Goal: Transaction & Acquisition: Book appointment/travel/reservation

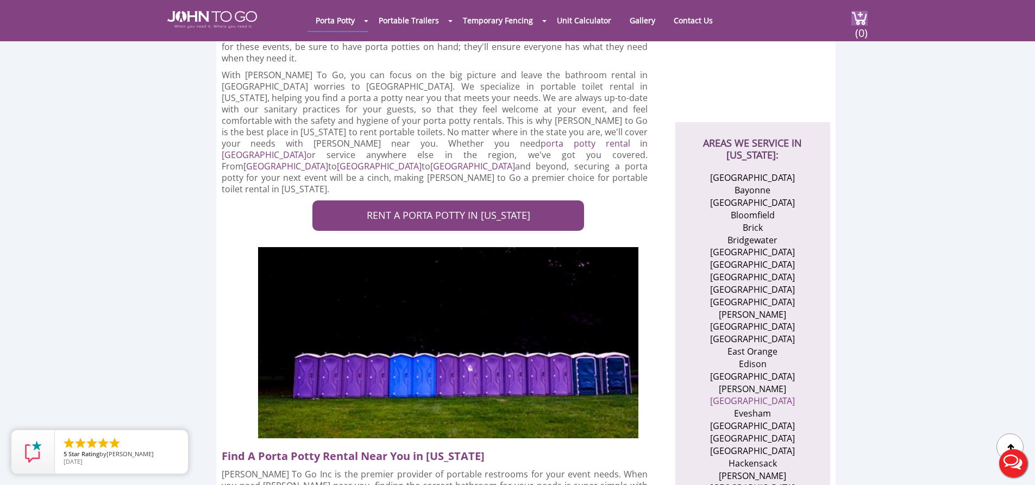
scroll to position [380, 0]
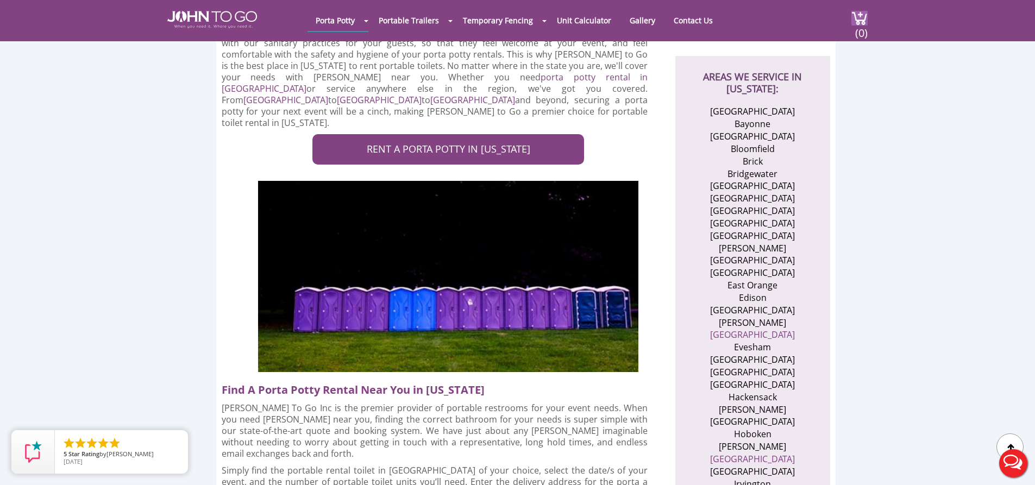
click at [753, 286] on li "East Orange" at bounding box center [753, 285] width 106 height 13
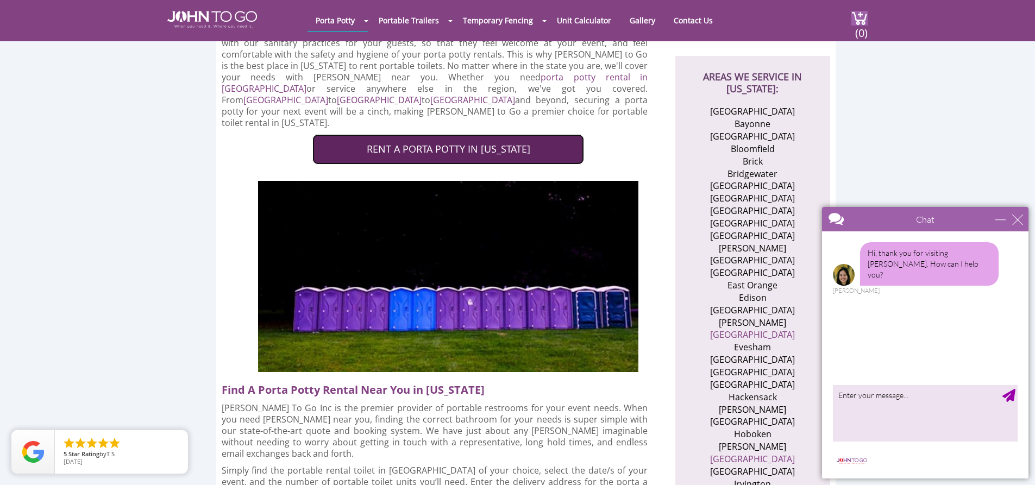
click at [508, 134] on link "RENT A PORTA POTTY IN NEW JERSEY" at bounding box center [449, 149] width 272 height 30
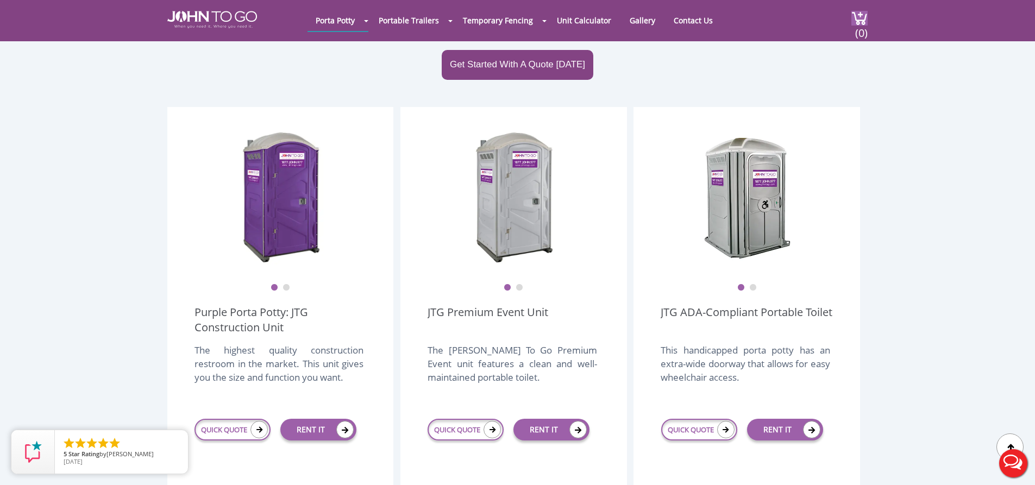
scroll to position [272, 0]
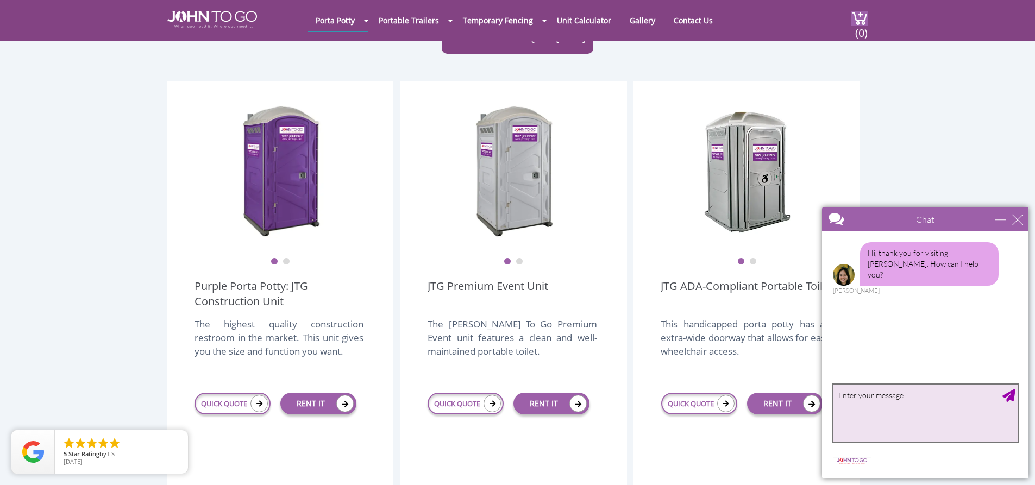
click at [915, 417] on textarea "type your message" at bounding box center [925, 413] width 185 height 57
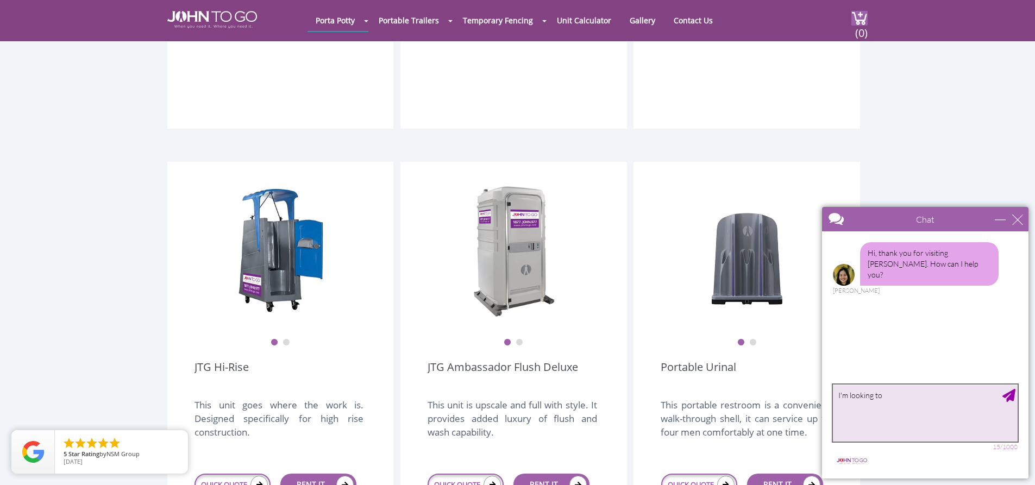
scroll to position [707, 0]
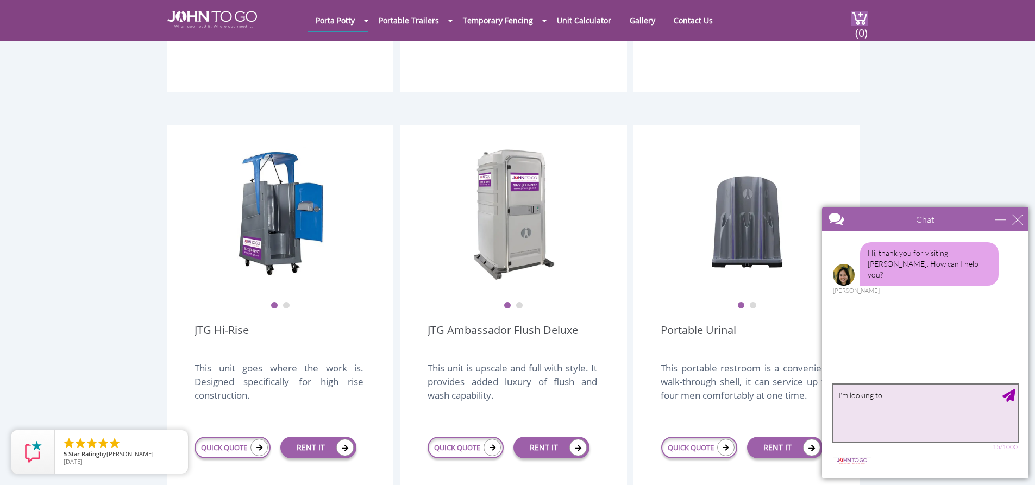
type textarea "I'm looking to"
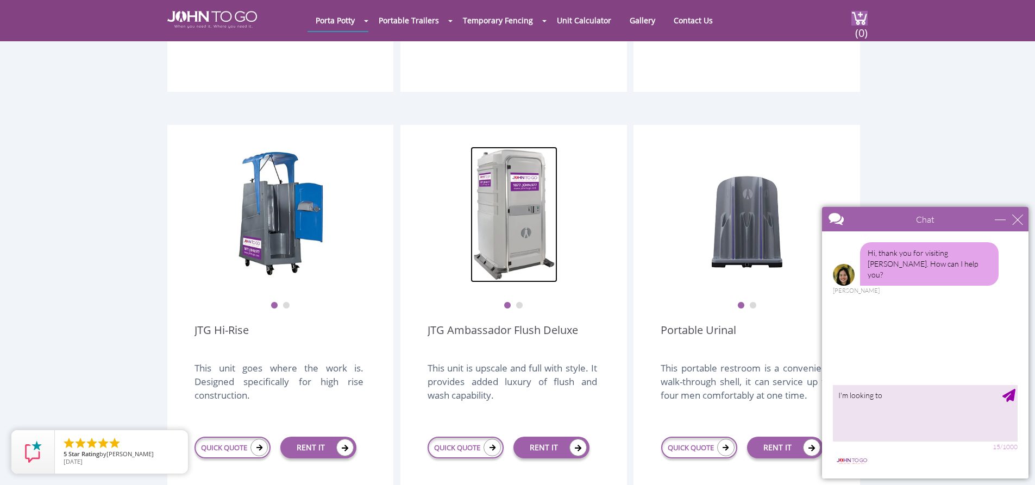
click at [507, 215] on img at bounding box center [514, 215] width 87 height 136
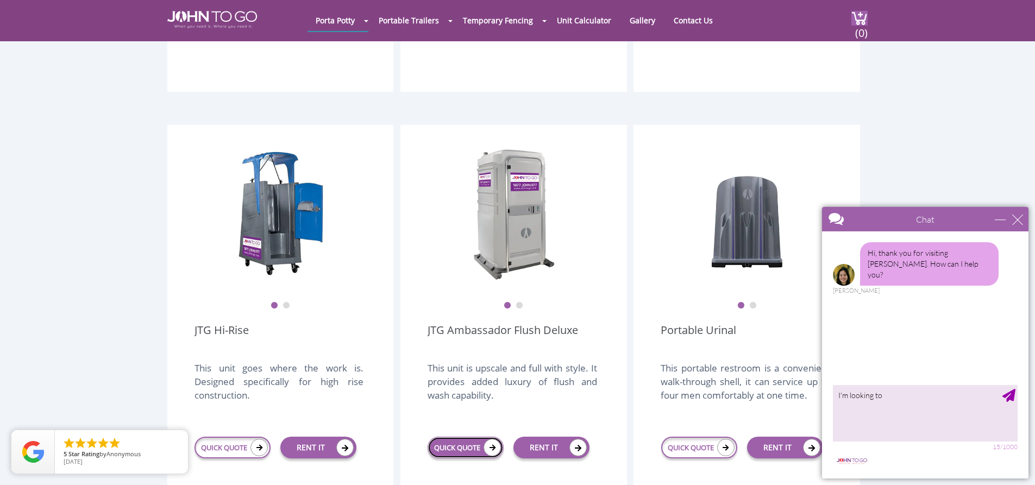
click at [480, 437] on link "QUICK QUOTE" at bounding box center [466, 448] width 76 height 22
click at [483, 437] on link "QUICK QUOTE" at bounding box center [466, 448] width 76 height 22
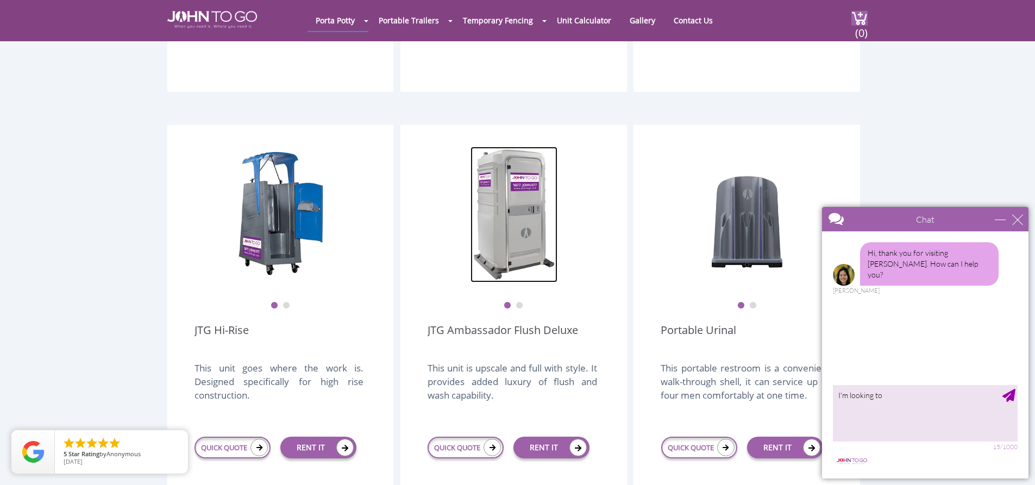
click at [532, 223] on img at bounding box center [514, 215] width 87 height 136
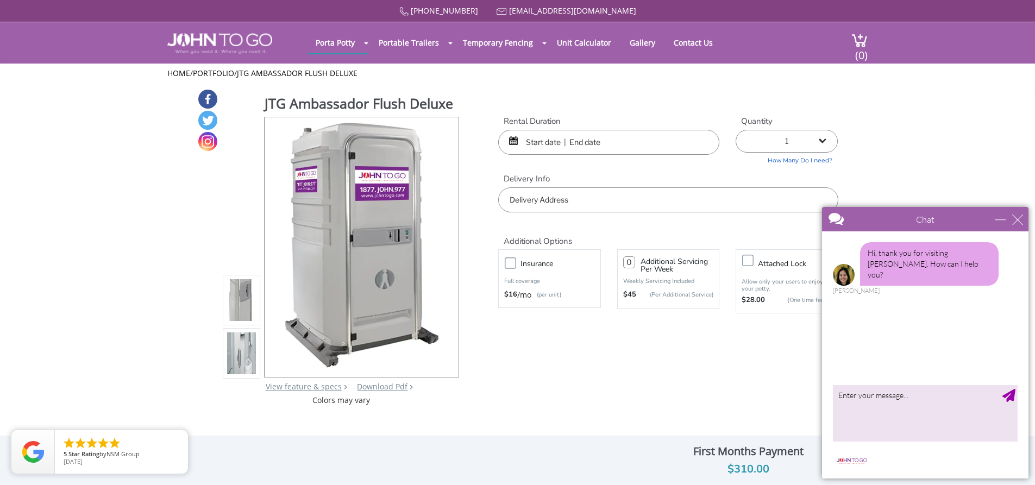
click at [598, 202] on input "text" at bounding box center [668, 200] width 340 height 25
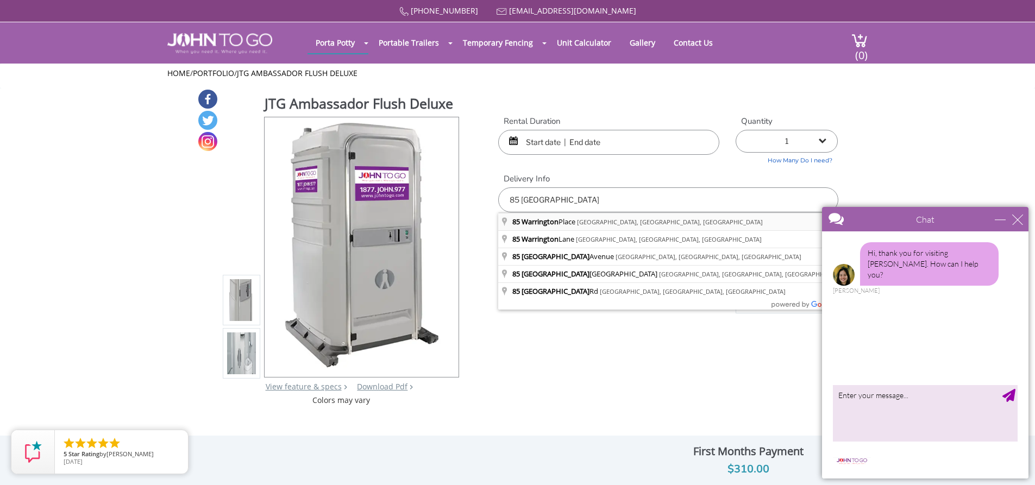
type input "85 Warrington Place, East Orange, NJ, USA"
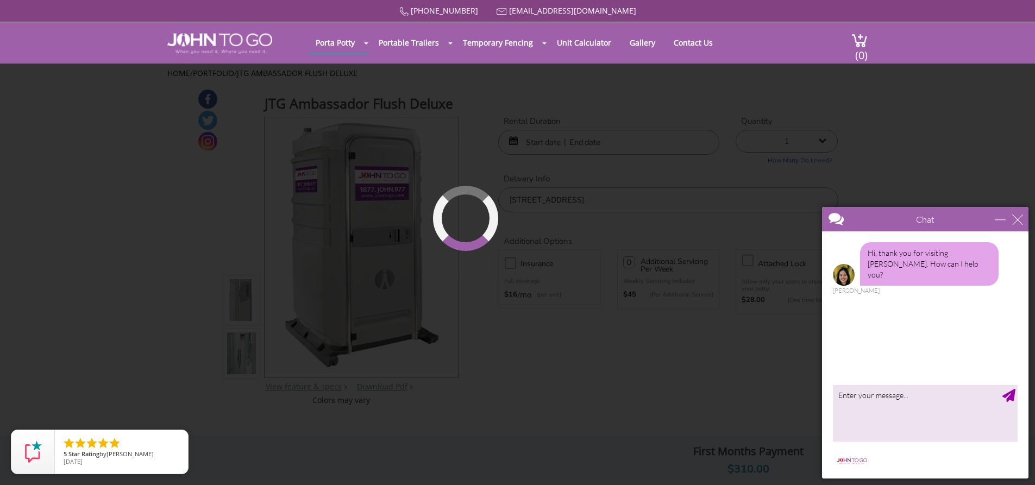
drag, startPoint x: 582, startPoint y: 223, endPoint x: 599, endPoint y: 217, distance: 18.2
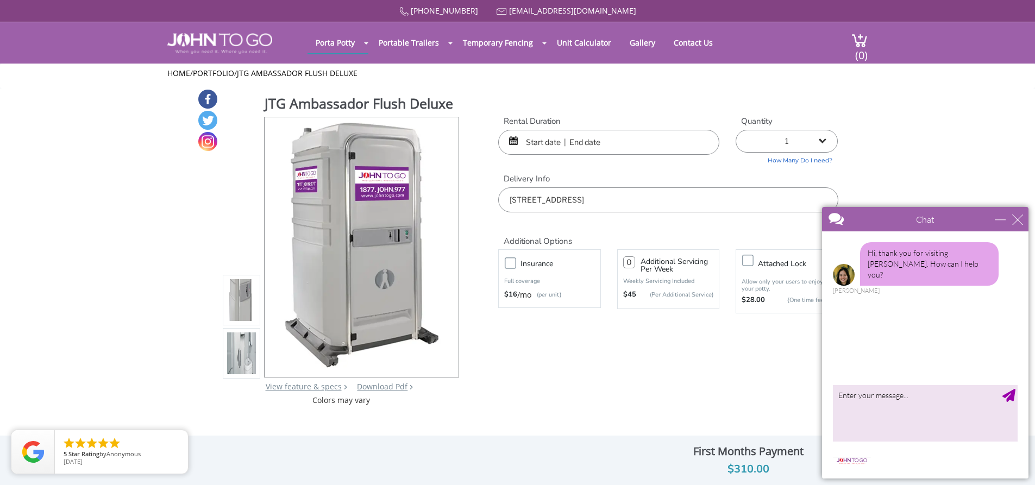
scroll to position [54, 0]
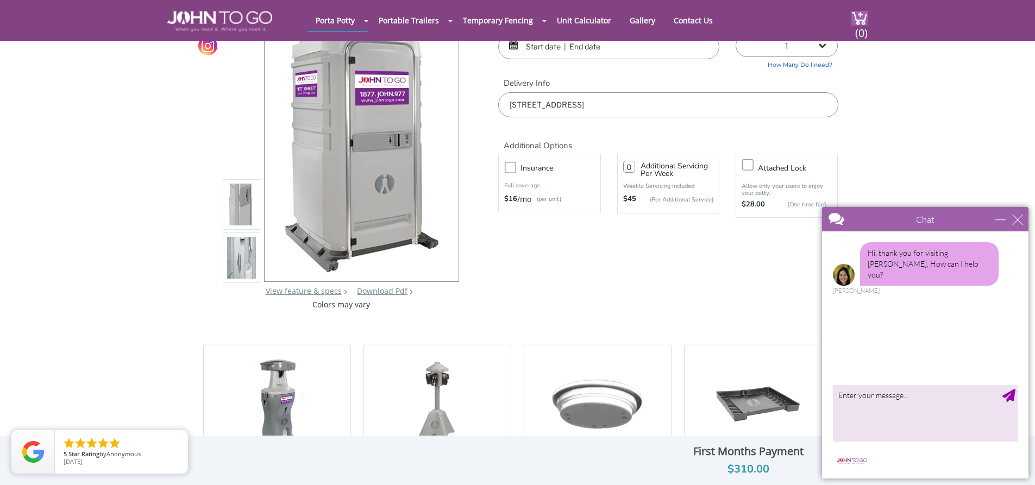
click at [608, 47] on input "text" at bounding box center [608, 46] width 221 height 25
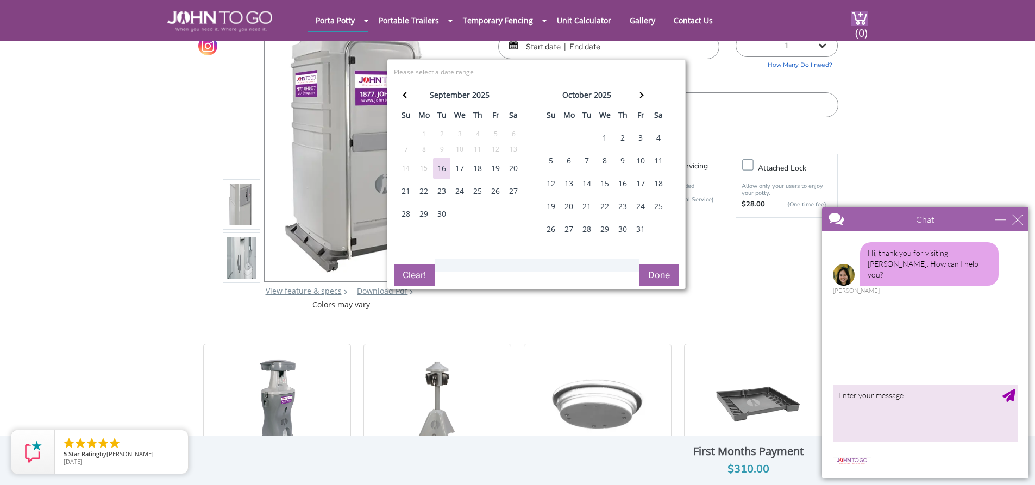
click at [510, 170] on div "20" at bounding box center [513, 169] width 17 height 22
click at [403, 194] on div "21" at bounding box center [405, 191] width 17 height 22
type input "09/20/2025 to 09/21/2025"
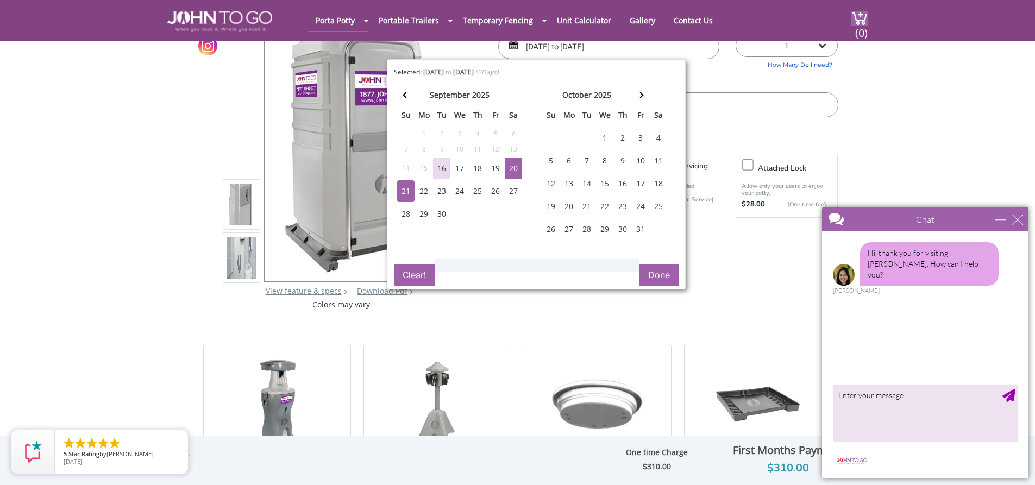
click at [667, 274] on button "Done" at bounding box center [659, 276] width 39 height 22
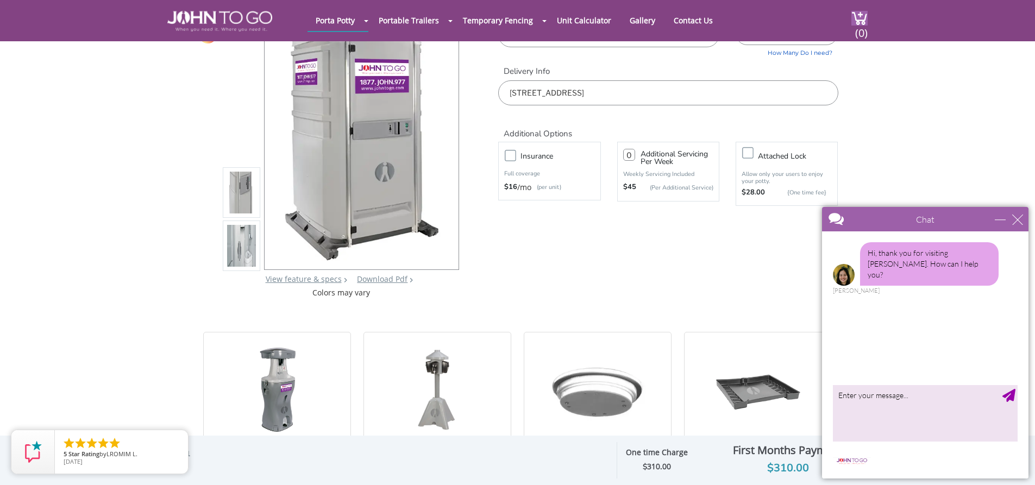
scroll to position [0, 0]
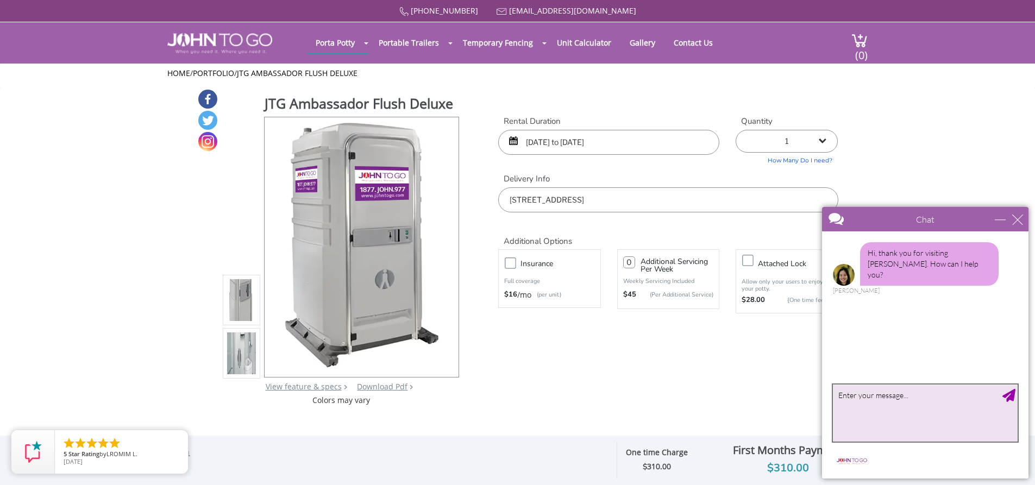
click at [916, 414] on textarea "type your message" at bounding box center [925, 413] width 185 height 57
type textarea "I would like to know how much it cost to rent the JTG ambassador flush deluxe f…"
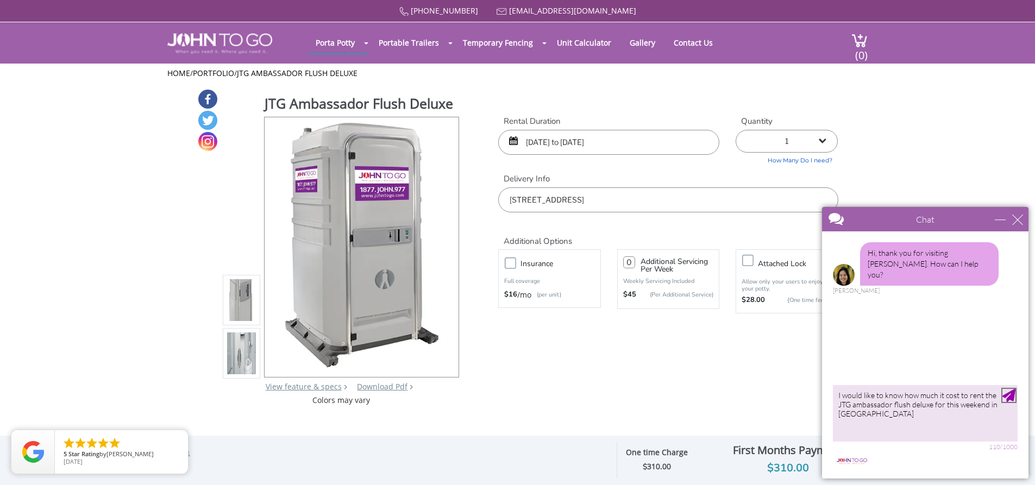
click at [1010, 396] on div "Send Message" at bounding box center [1009, 395] width 13 height 13
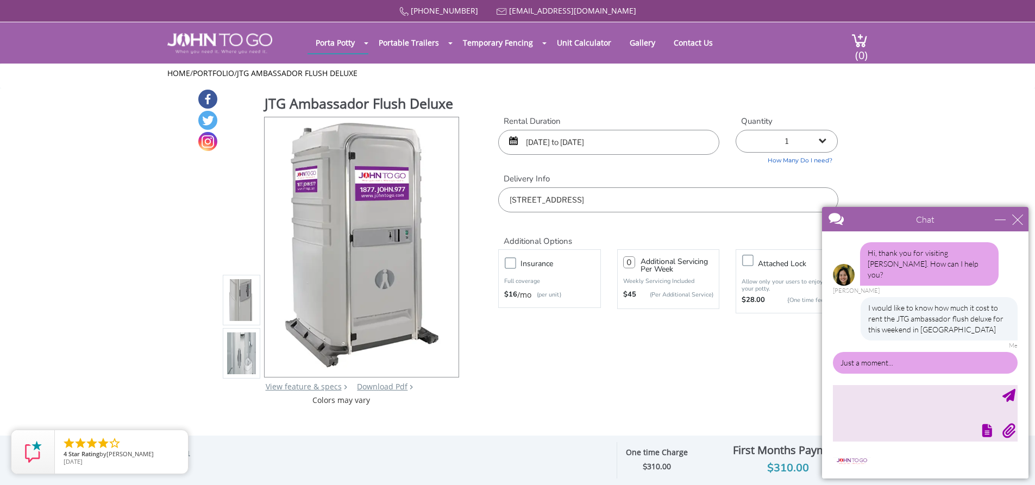
click at [683, 386] on div "JTG Ambassador Flush Deluxe View feature & specs Download Pdf Product PDF Addon…" at bounding box center [517, 247] width 641 height 317
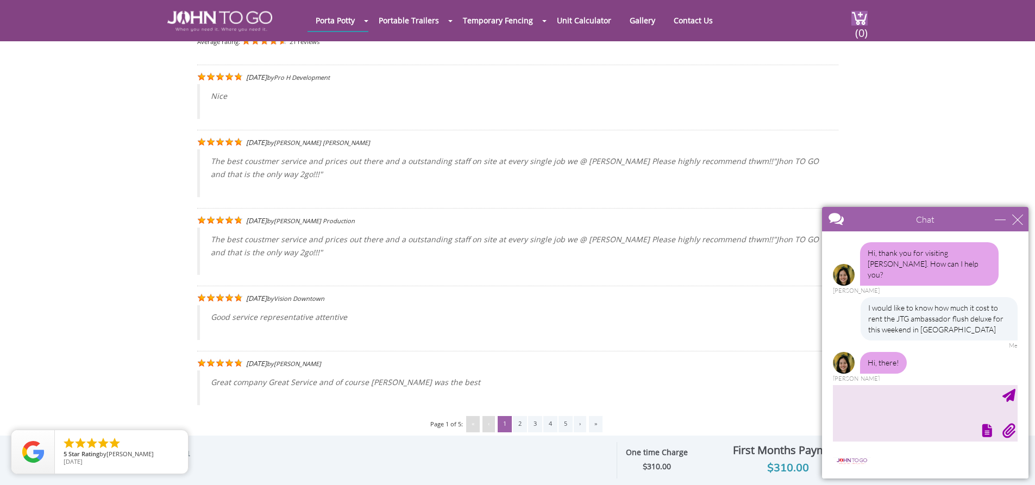
scroll to position [2554, 0]
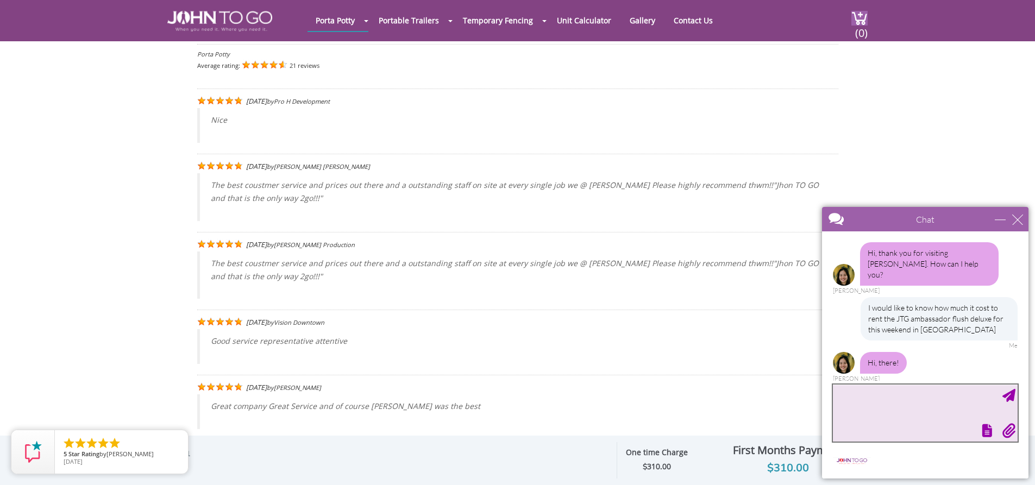
click at [877, 401] on textarea "type your message" at bounding box center [925, 413] width 185 height 57
type textarea "hello"
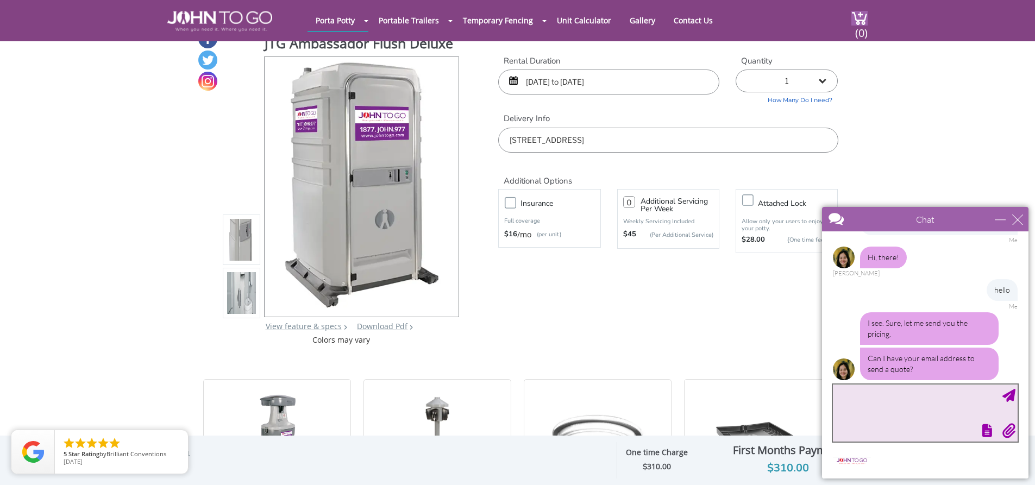
scroll to position [0, 0]
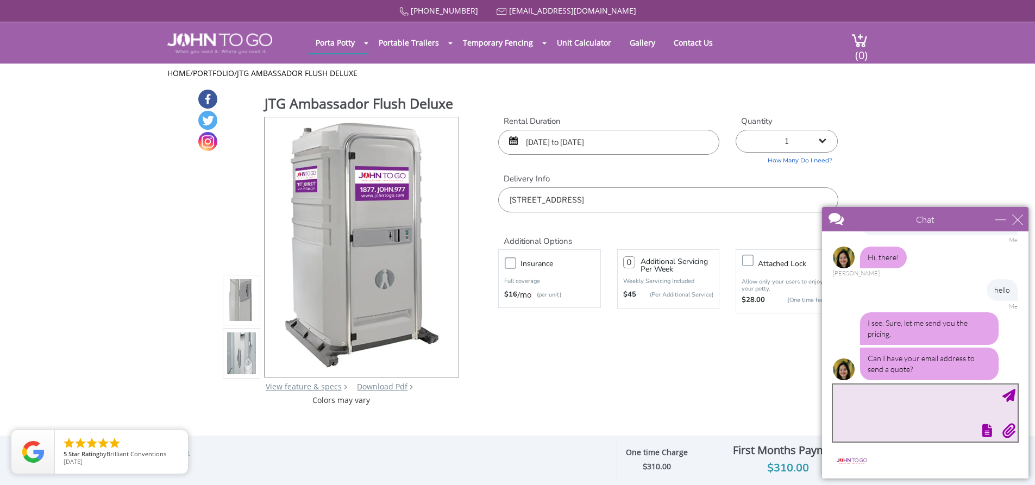
click at [884, 413] on textarea "type your message" at bounding box center [925, 413] width 185 height 57
type textarea "ayeesha_brown@yahoo.com"
click at [1013, 395] on div "Send Message" at bounding box center [1009, 395] width 13 height 13
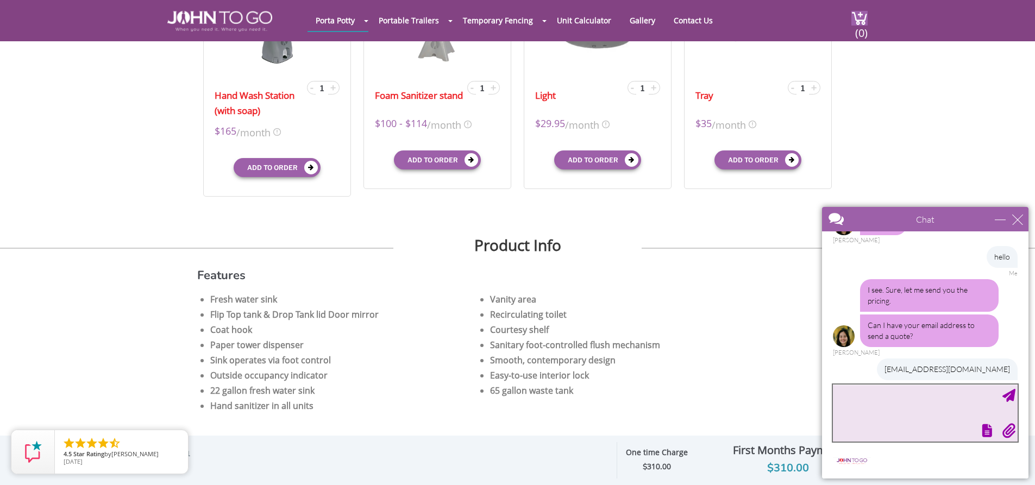
scroll to position [205, 0]
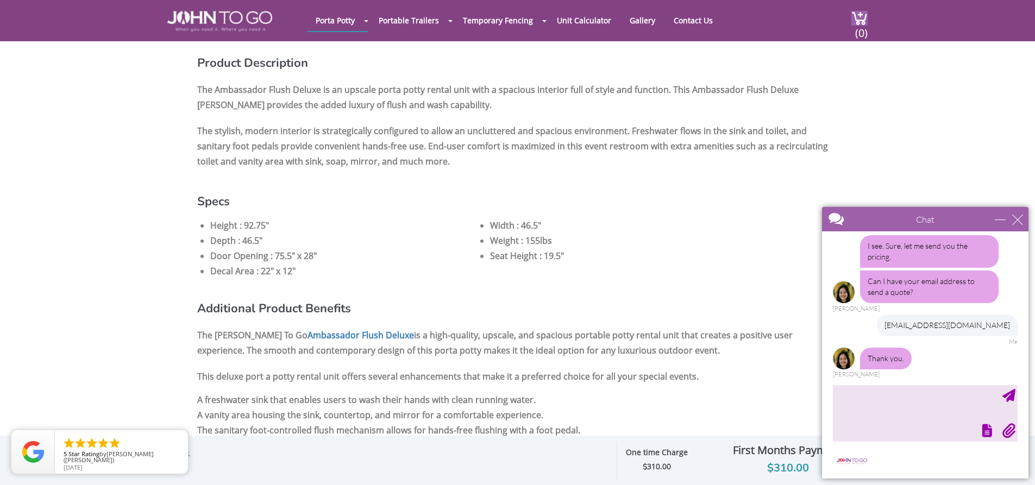
scroll to position [172, 0]
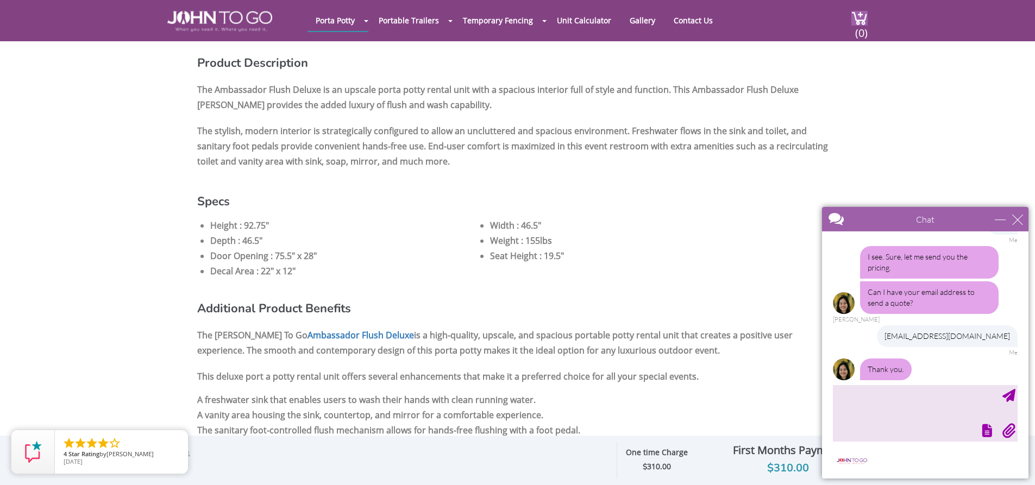
click at [647, 463] on span "310.00" at bounding box center [659, 466] width 24 height 10
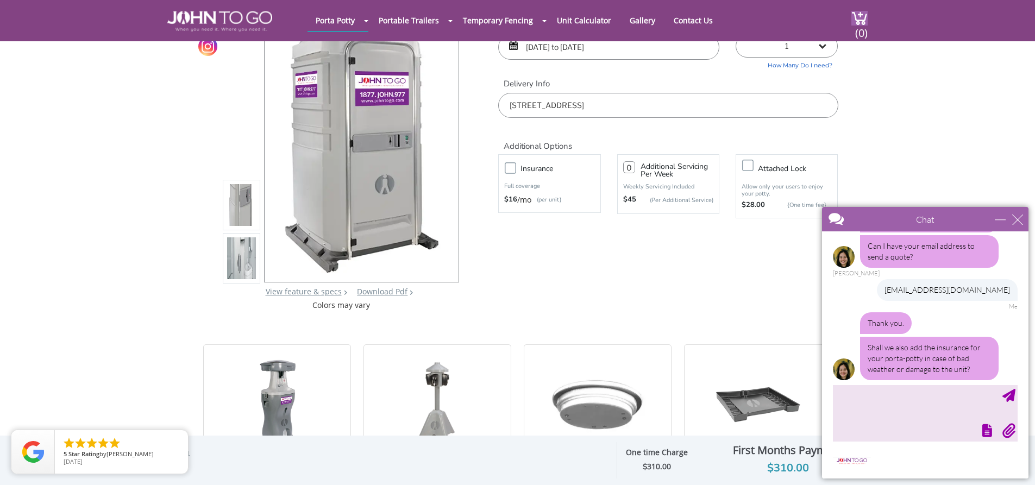
scroll to position [54, 0]
click at [851, 408] on textarea "type your message" at bounding box center [925, 413] width 185 height 57
type textarea "yes"
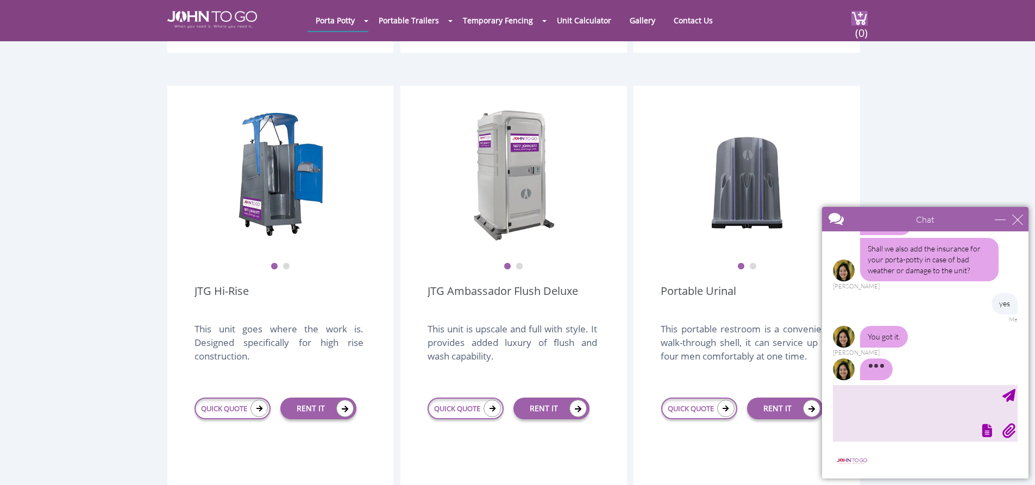
scroll to position [747, 0]
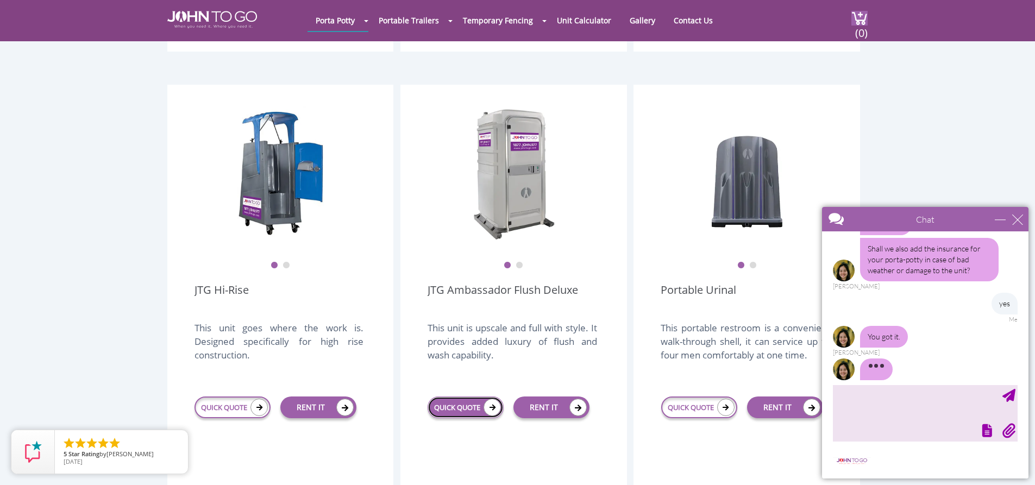
click at [492, 399] on icon at bounding box center [492, 407] width 17 height 17
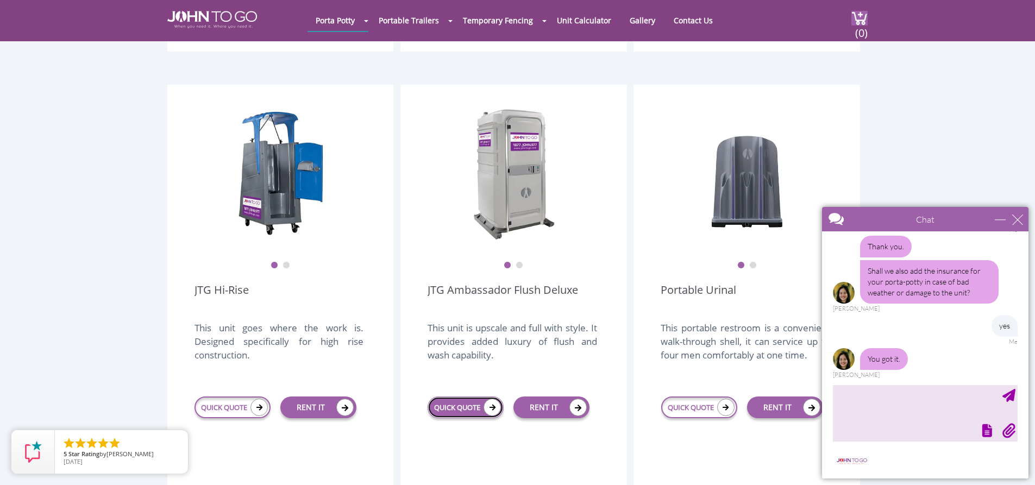
scroll to position [284, 0]
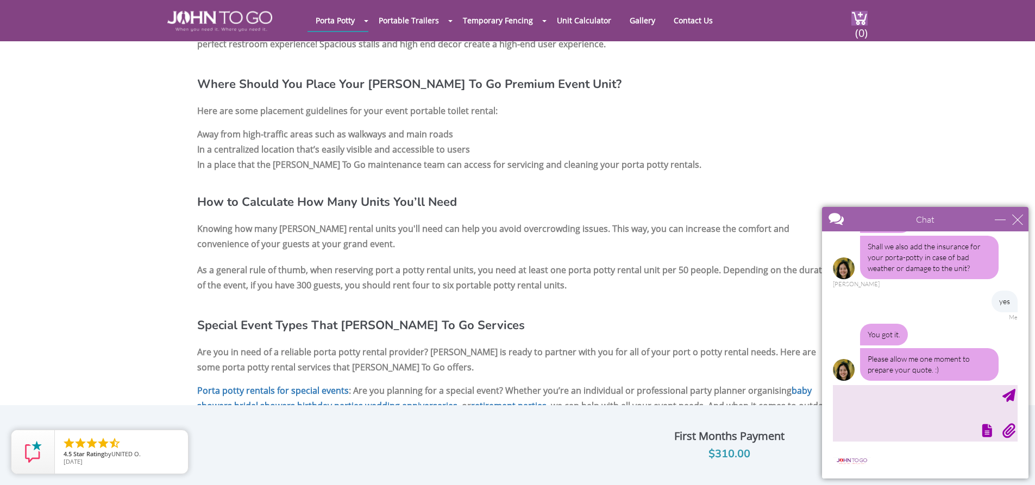
scroll to position [365, 0]
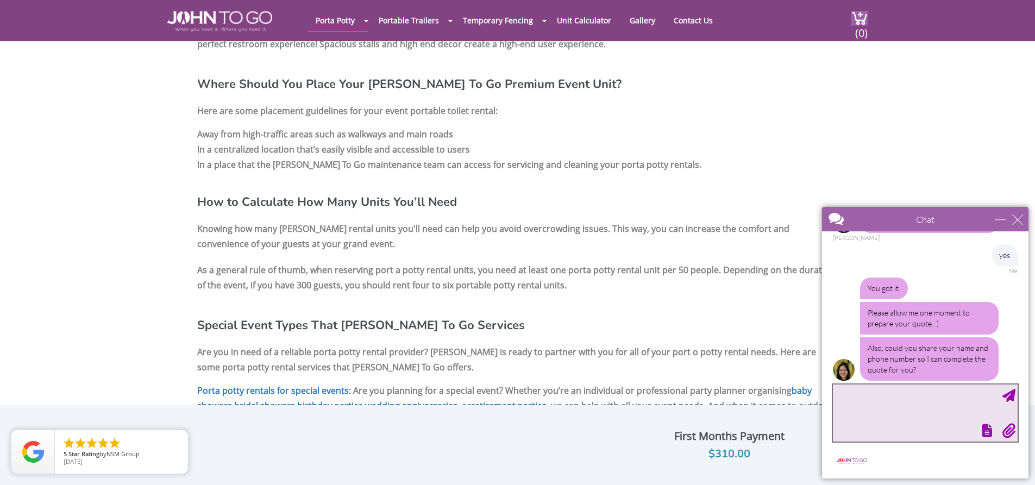
click at [929, 396] on textarea "type your message" at bounding box center [925, 413] width 185 height 57
type textarea "Ayeesha Brown 9739016170"
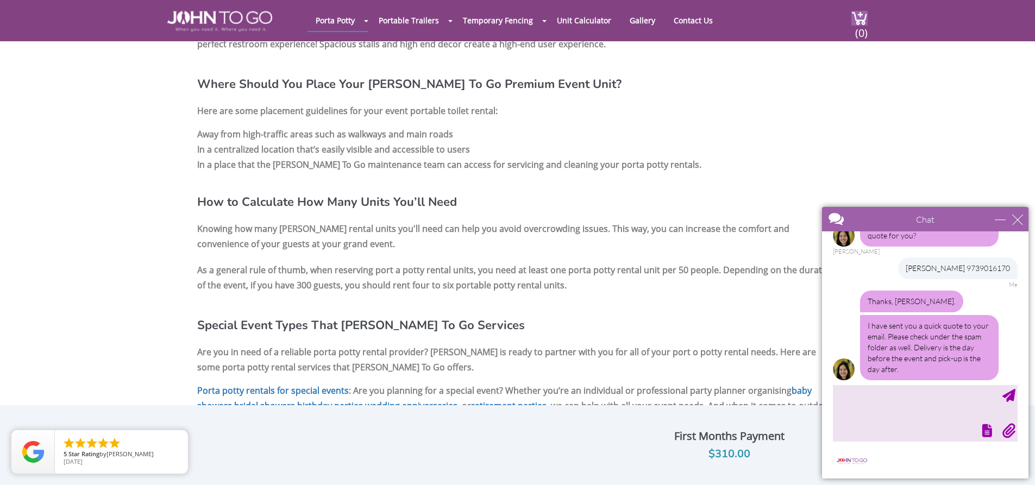
scroll to position [524, 0]
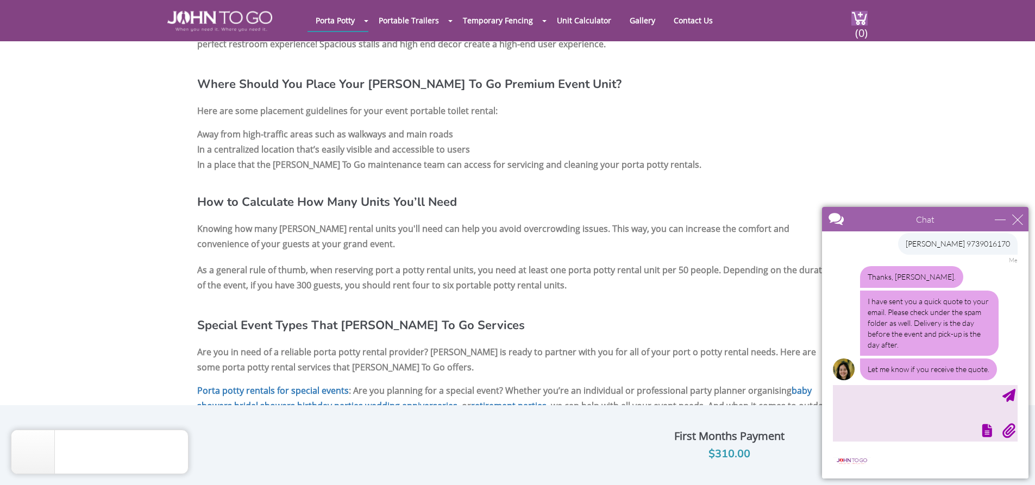
click at [875, 428] on div at bounding box center [924, 429] width 187 height 15
click at [883, 413] on textarea "type your message" at bounding box center [925, 413] width 185 height 57
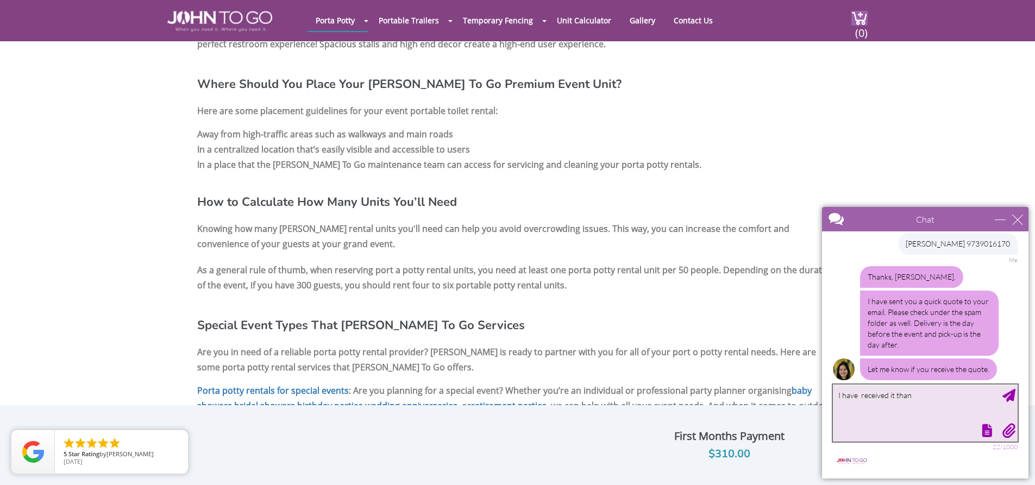
scroll to position [557, 0]
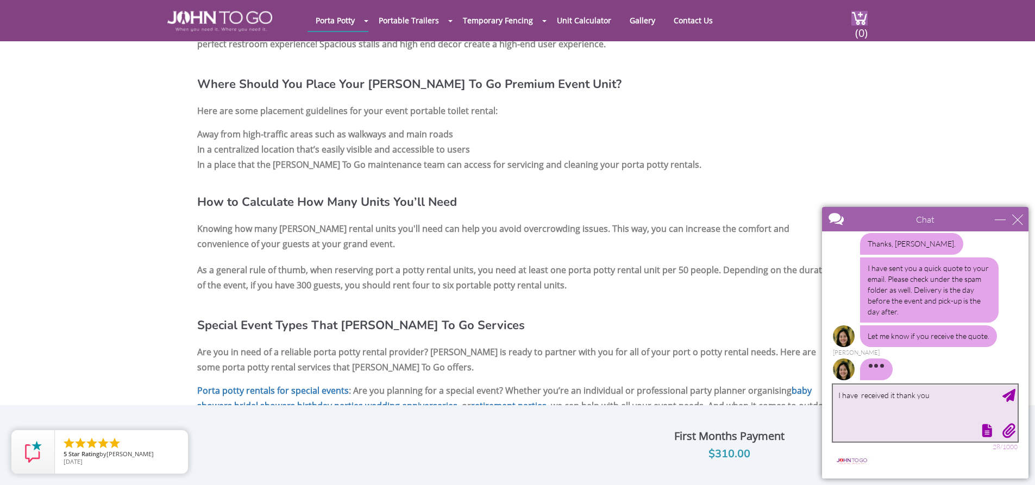
type textarea "I have received it thank you"
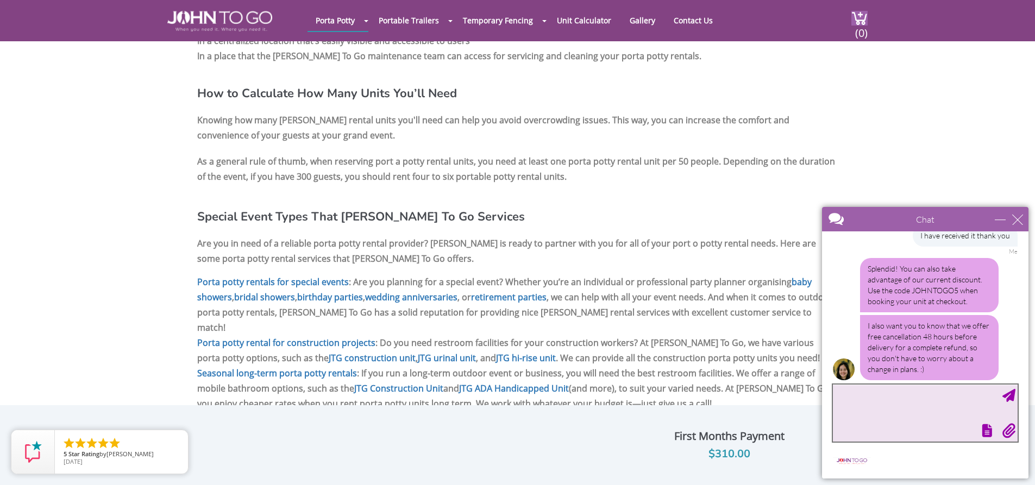
scroll to position [715, 0]
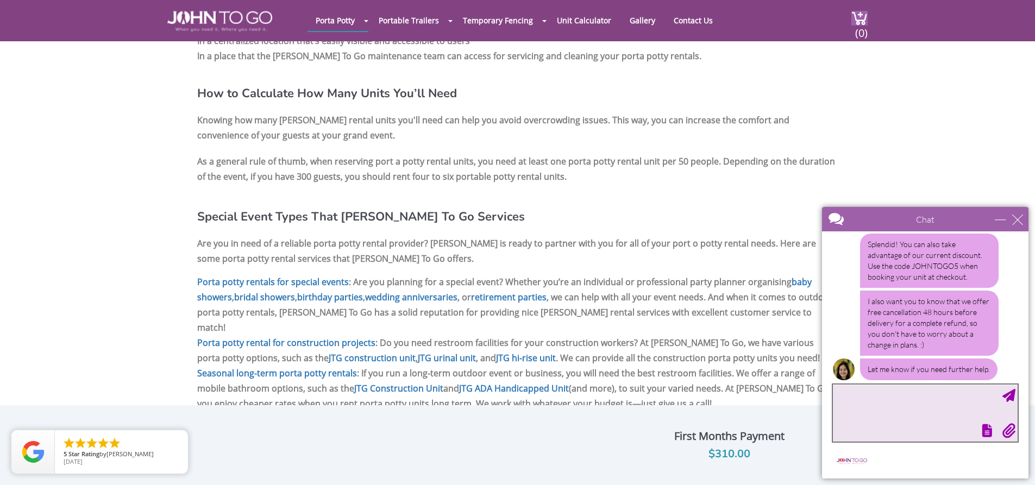
click at [913, 419] on textarea "type your message" at bounding box center [925, 413] width 185 height 57
type textarea "Ok thank you"
click at [1011, 394] on div "Send Message" at bounding box center [1009, 395] width 13 height 13
